Goal: Information Seeking & Learning: Learn about a topic

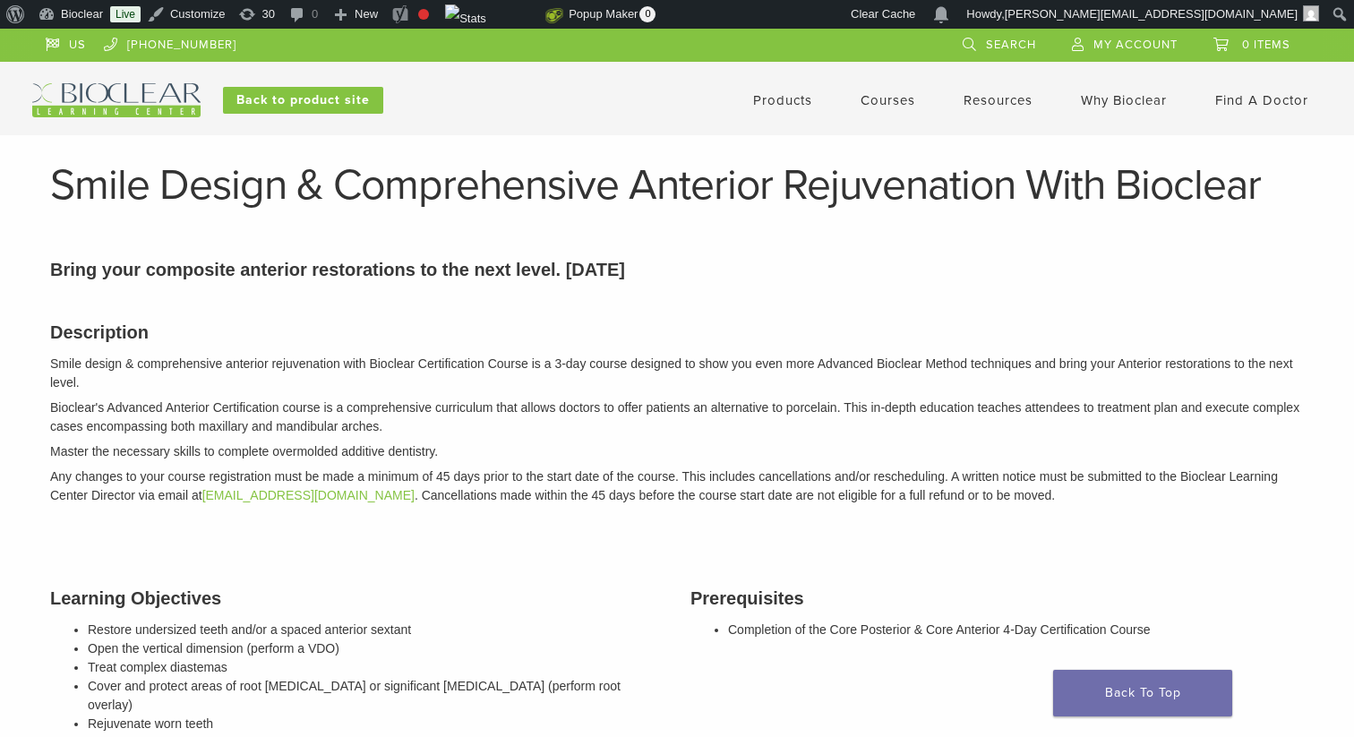
scroll to position [705, 0]
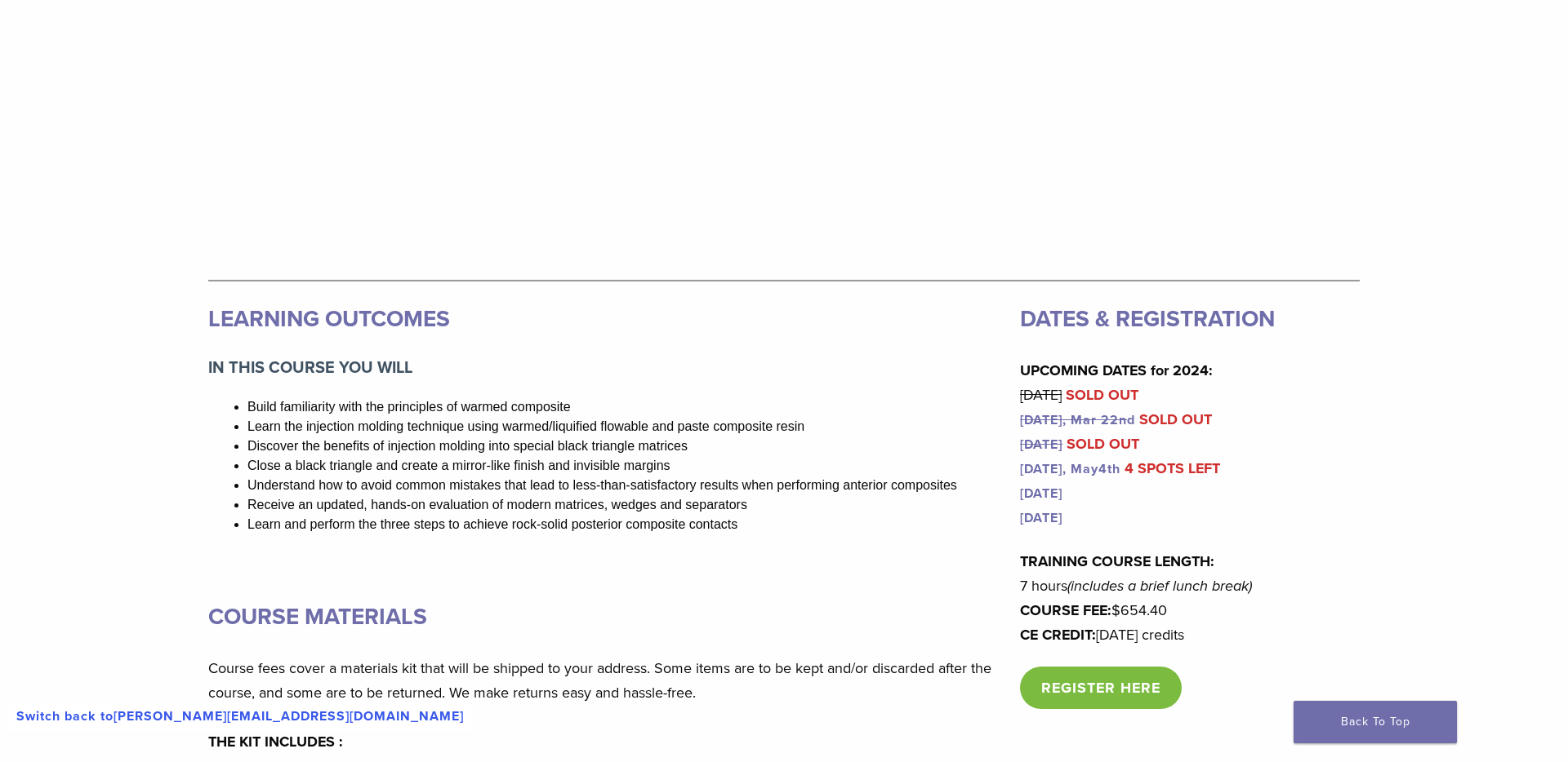
scroll to position [719, 0]
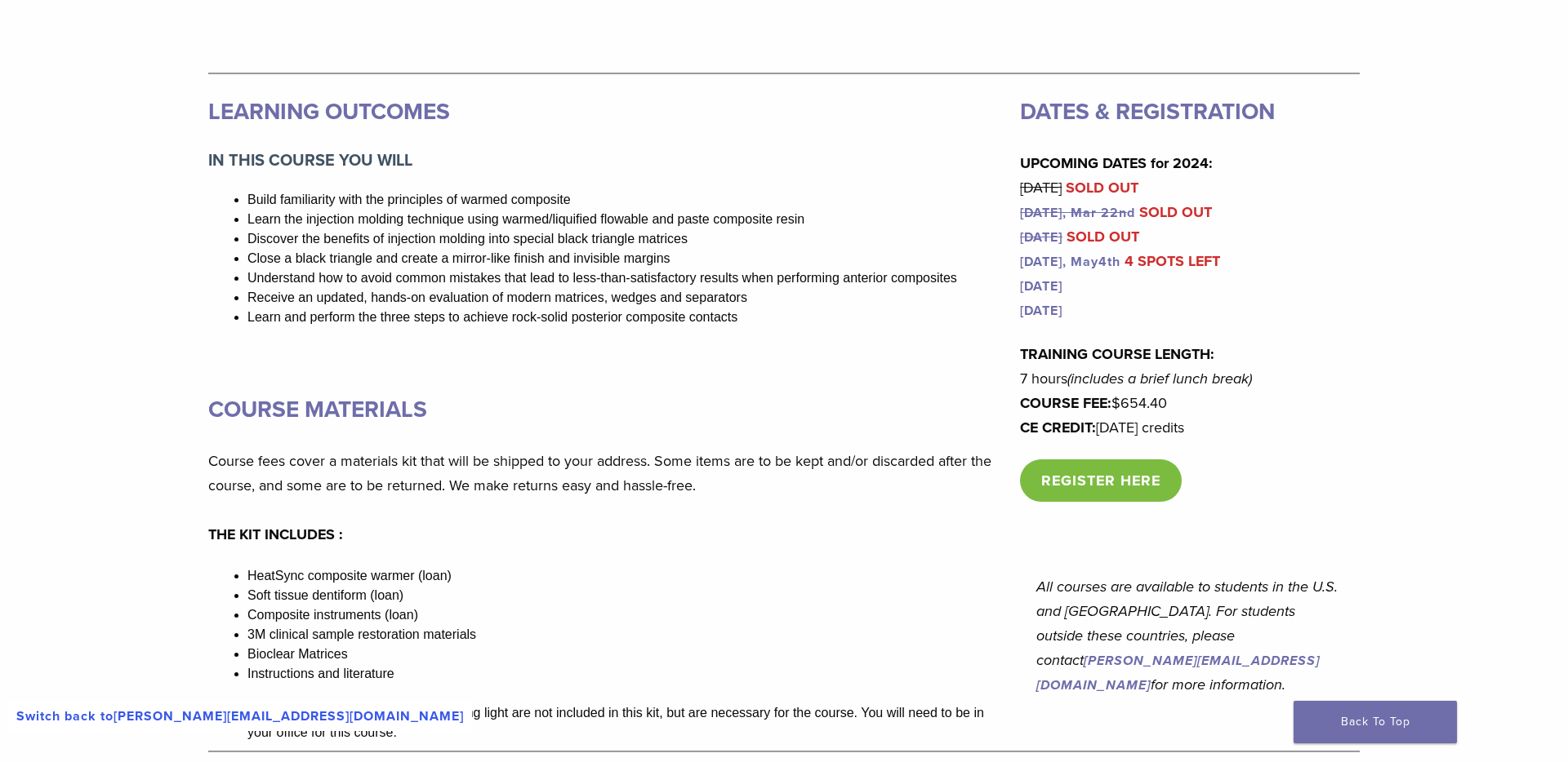
scroll to position [1532, 0]
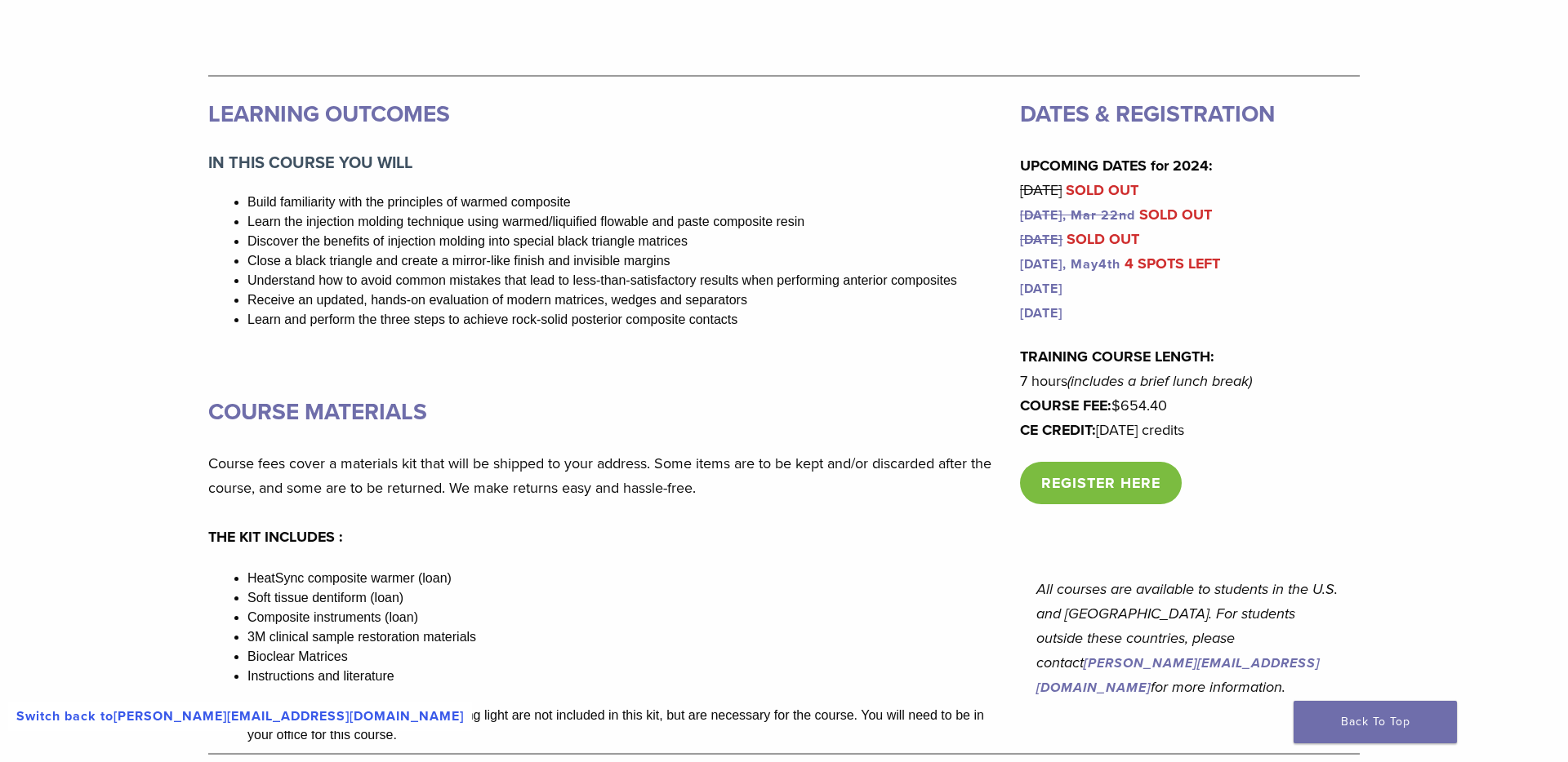
click at [272, 717] on link "Switch back to jacinda@bioclearmatrix.com" at bounding box center [240, 716] width 464 height 29
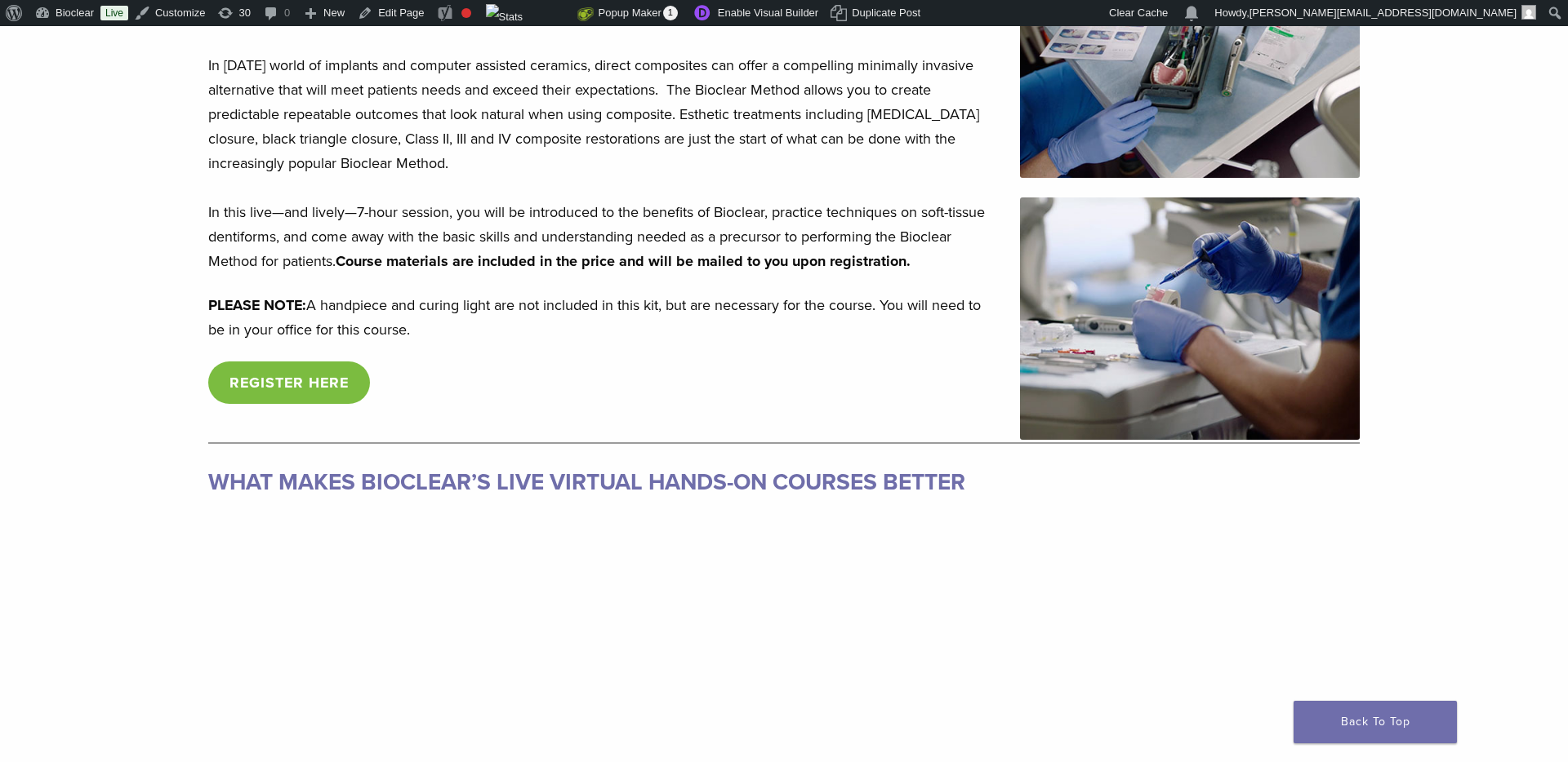
scroll to position [412, 0]
